Goal: Task Accomplishment & Management: Use online tool/utility

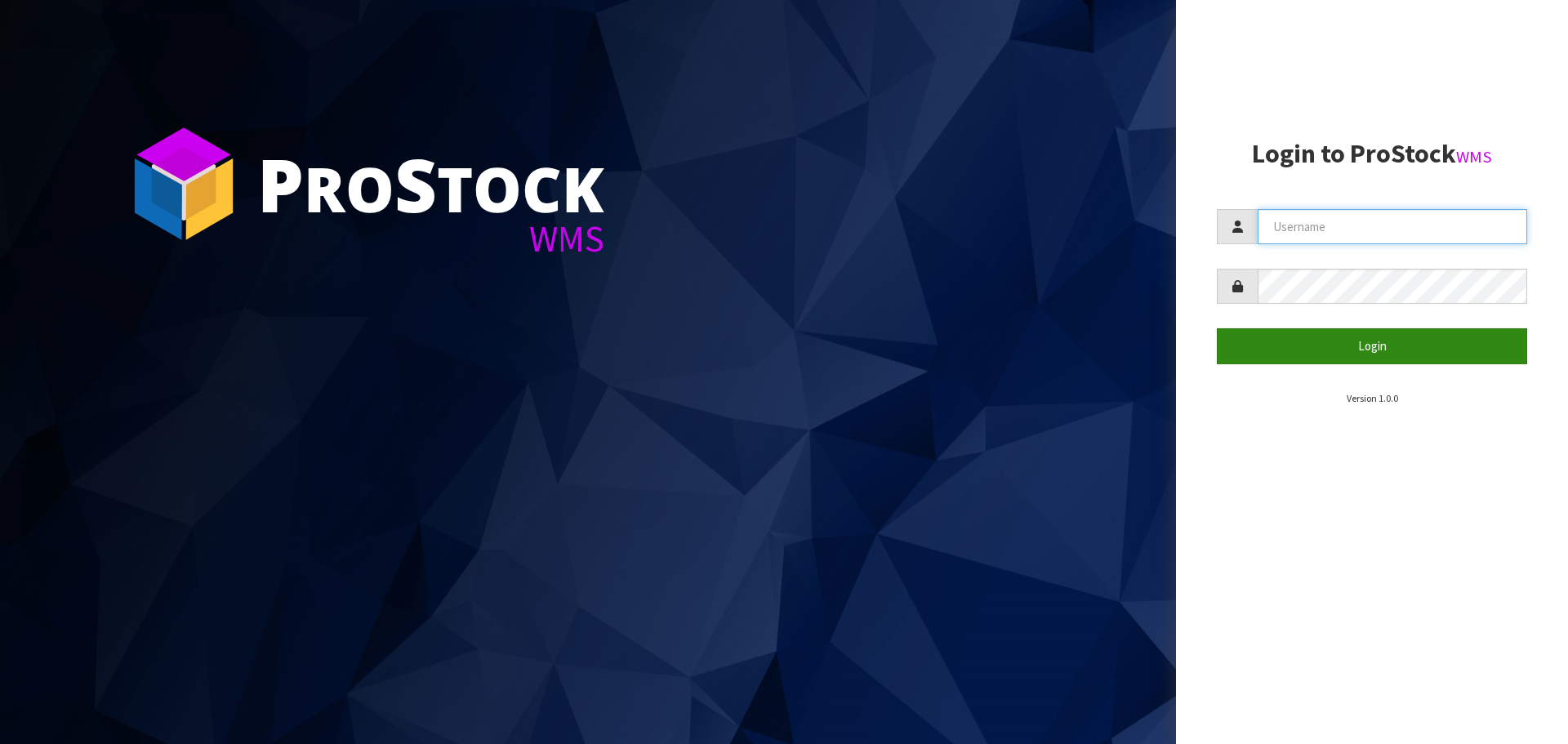
type input "Tuff TURF"
click at [1337, 348] on button "Login" at bounding box center [1371, 345] width 310 height 35
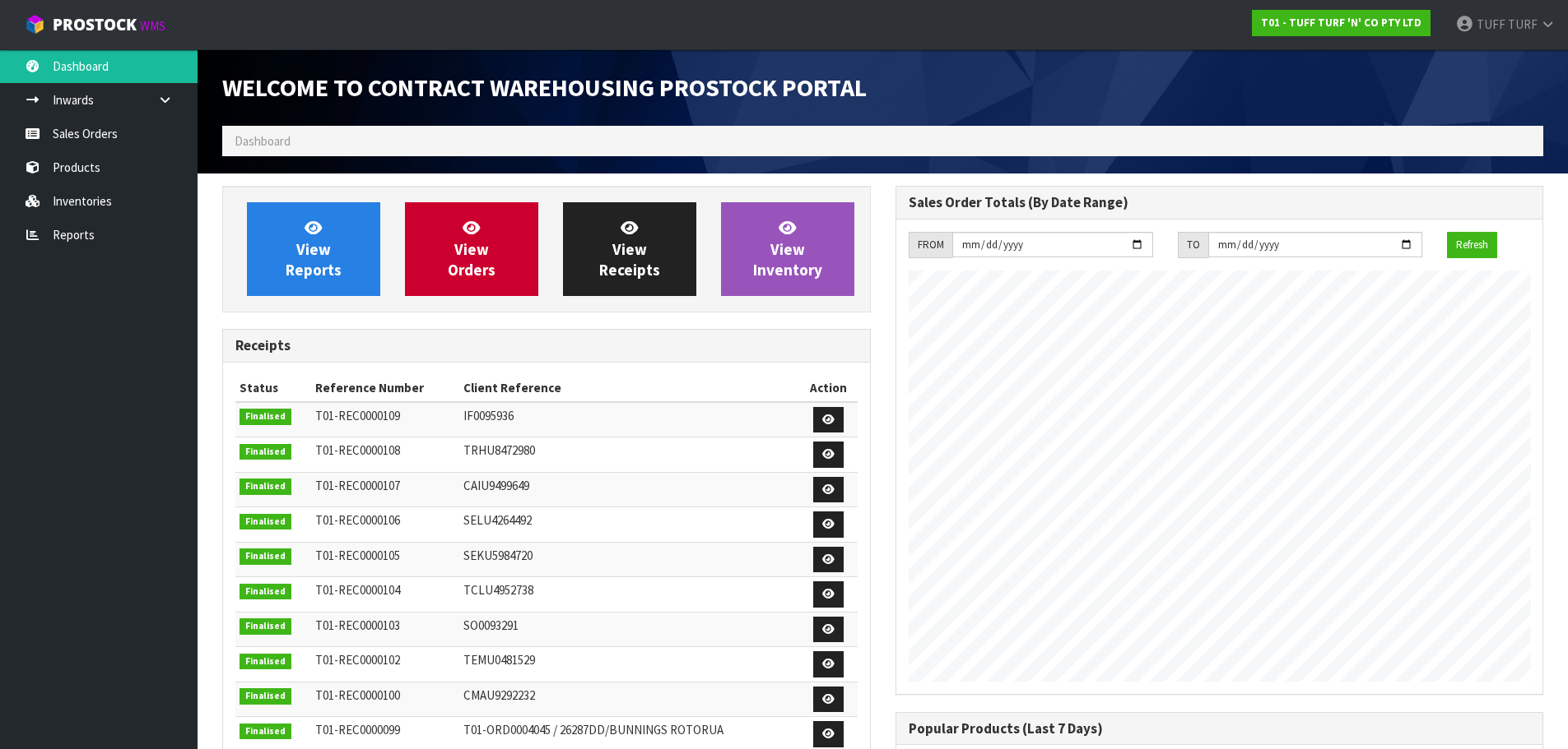
scroll to position [912, 672]
click at [84, 196] on link "Inventories" at bounding box center [99, 202] width 197 height 34
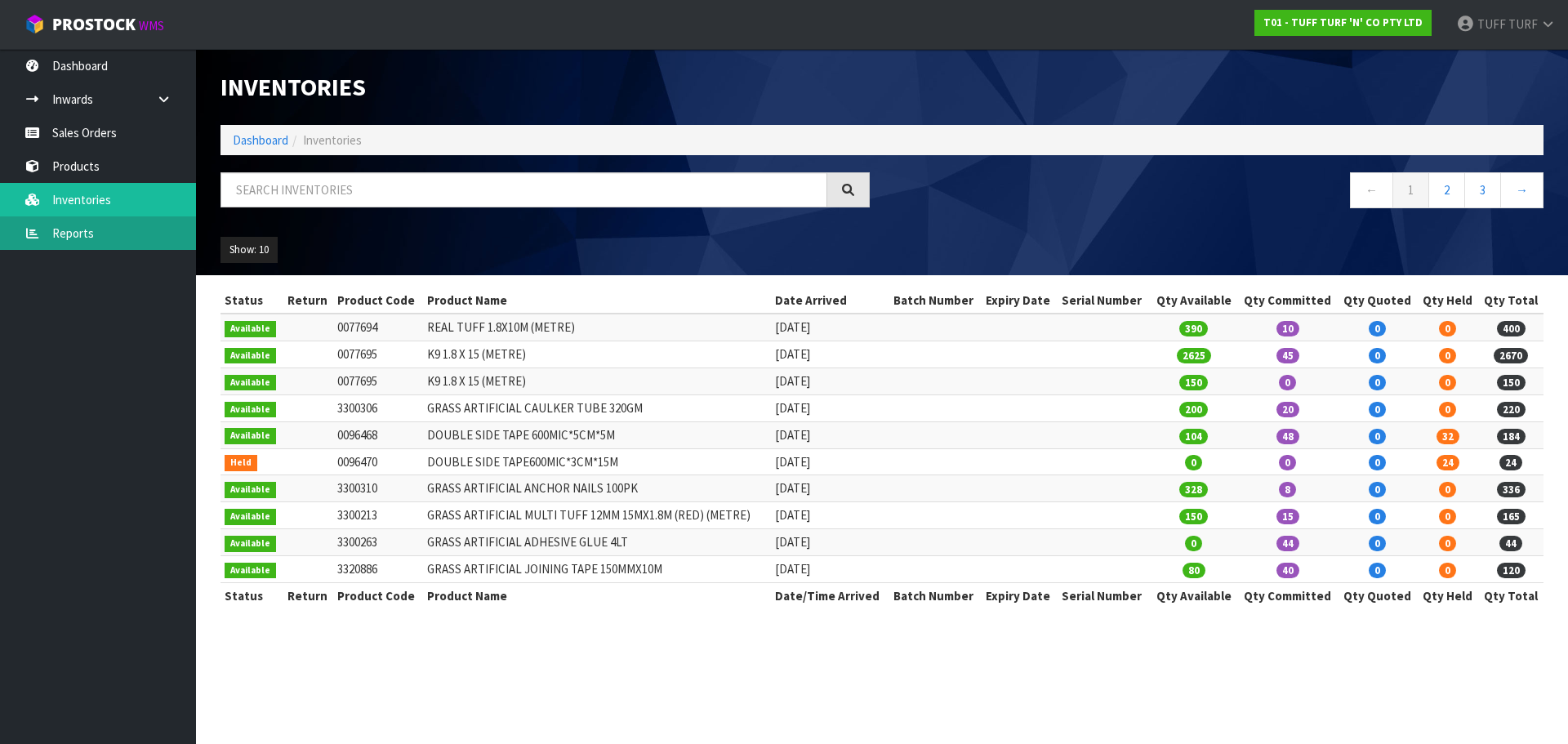
click at [84, 239] on link "Reports" at bounding box center [98, 233] width 196 height 34
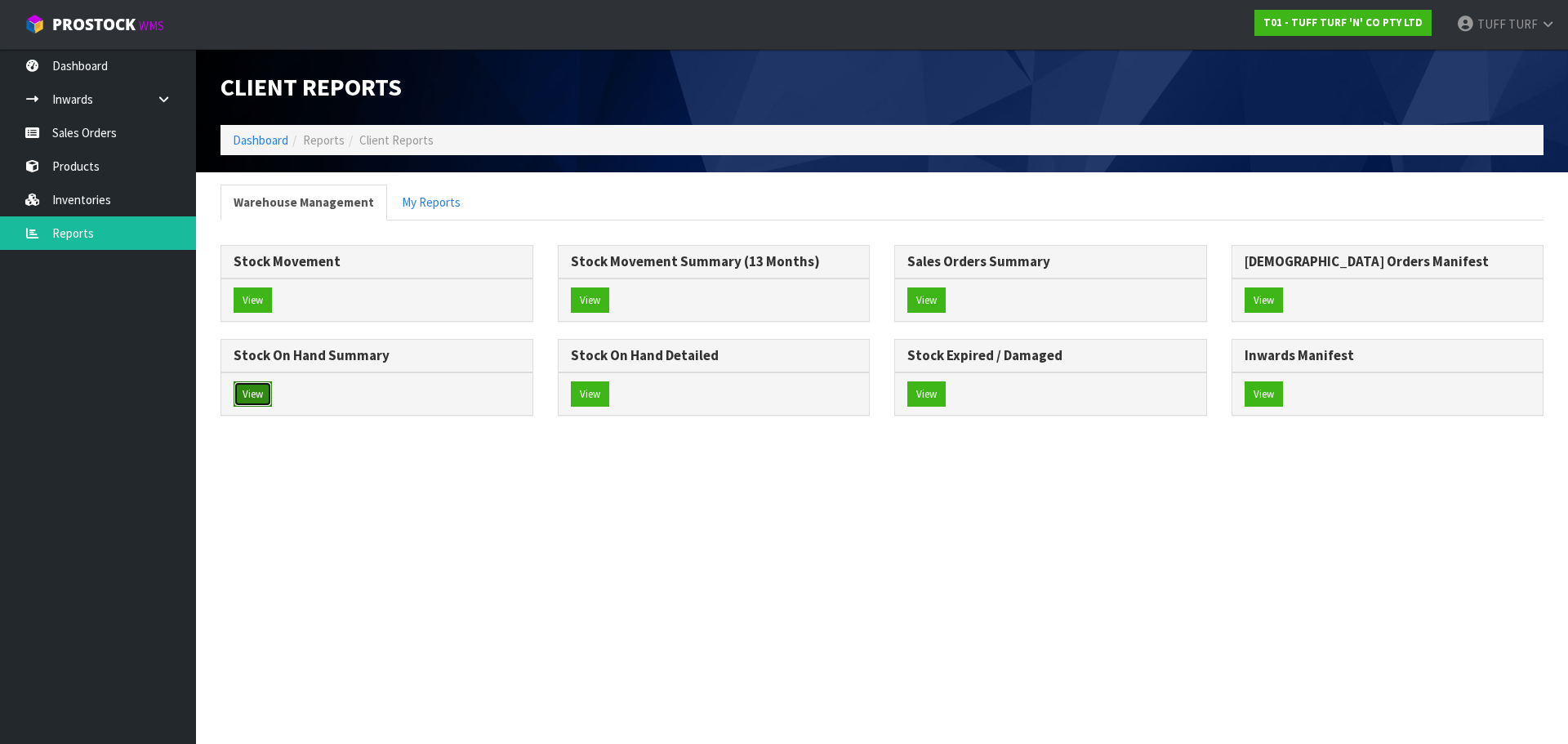
click at [261, 393] on button "View" at bounding box center [253, 394] width 38 height 26
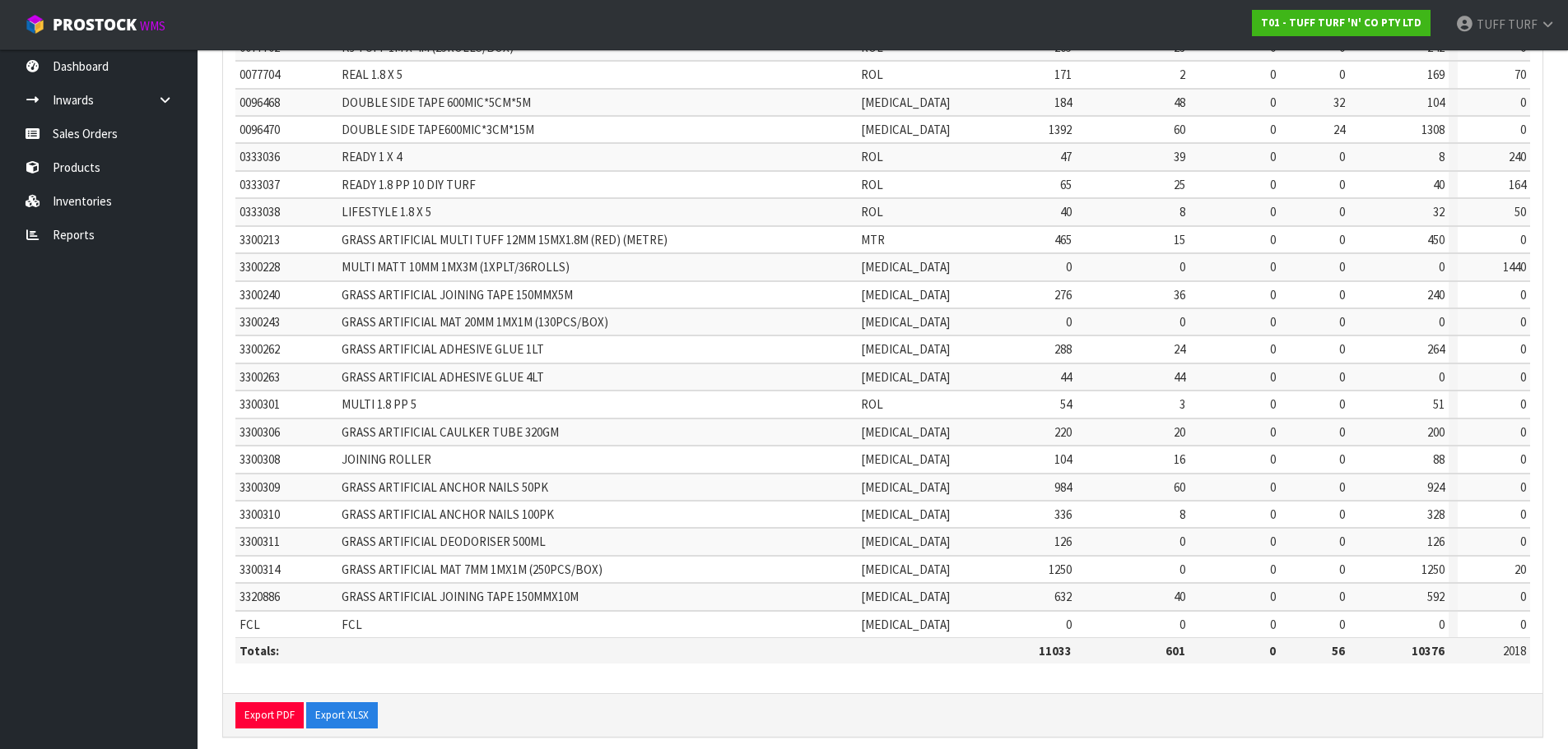
scroll to position [392, 0]
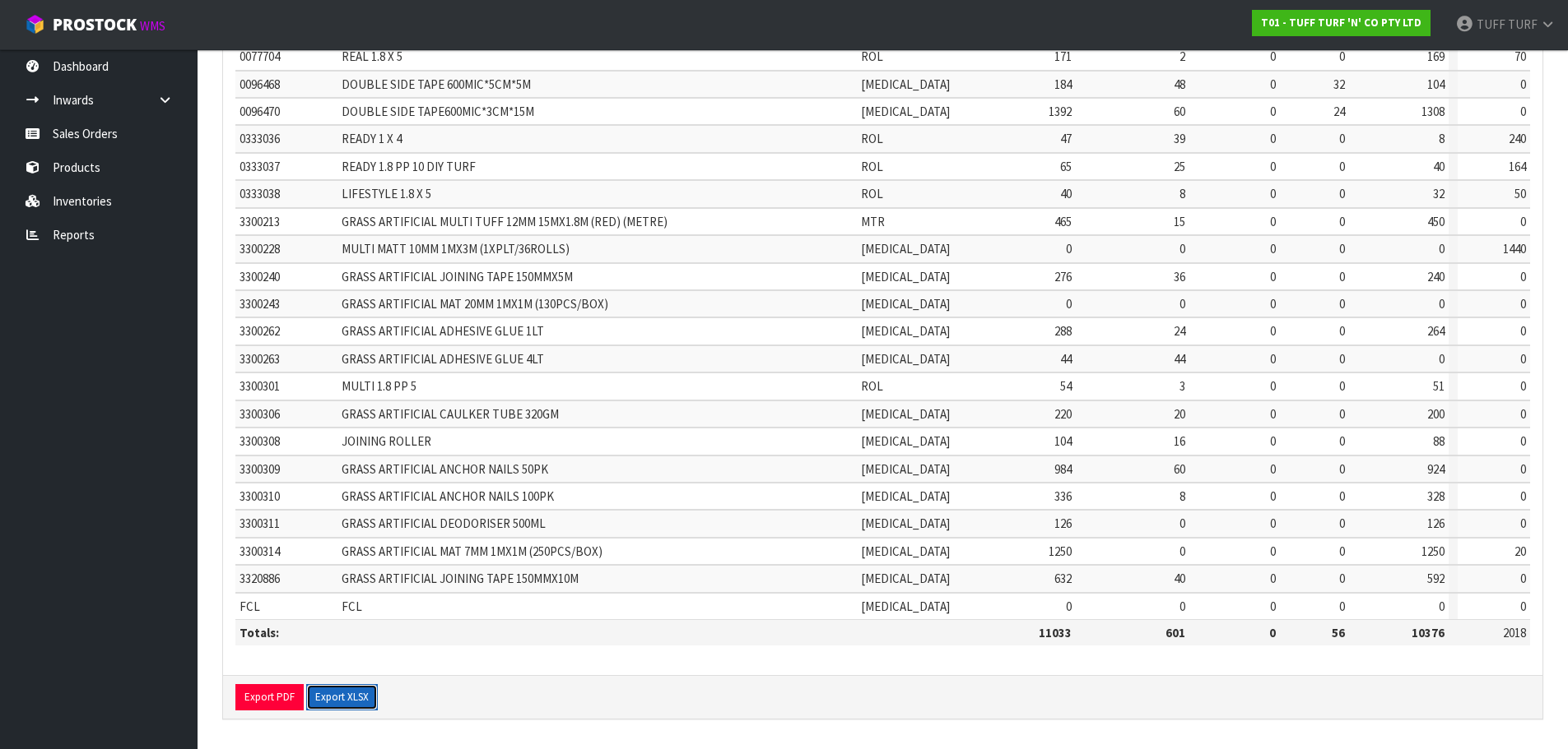
click at [327, 692] on button "Export XLSX" at bounding box center [342, 697] width 72 height 26
